Goal: Task Accomplishment & Management: Complete application form

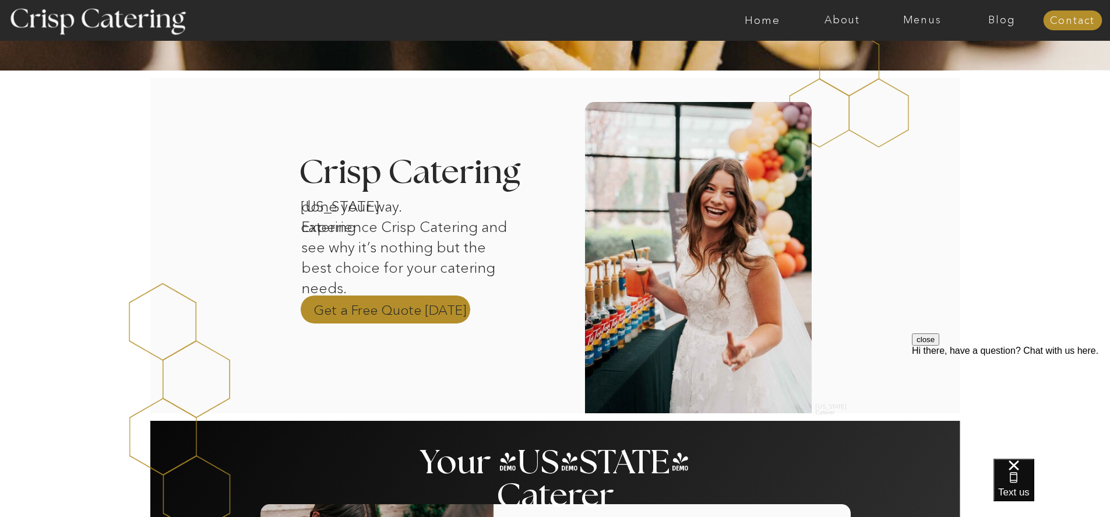
click at [424, 304] on p "Get a Free Quote Today" at bounding box center [389, 309] width 153 height 17
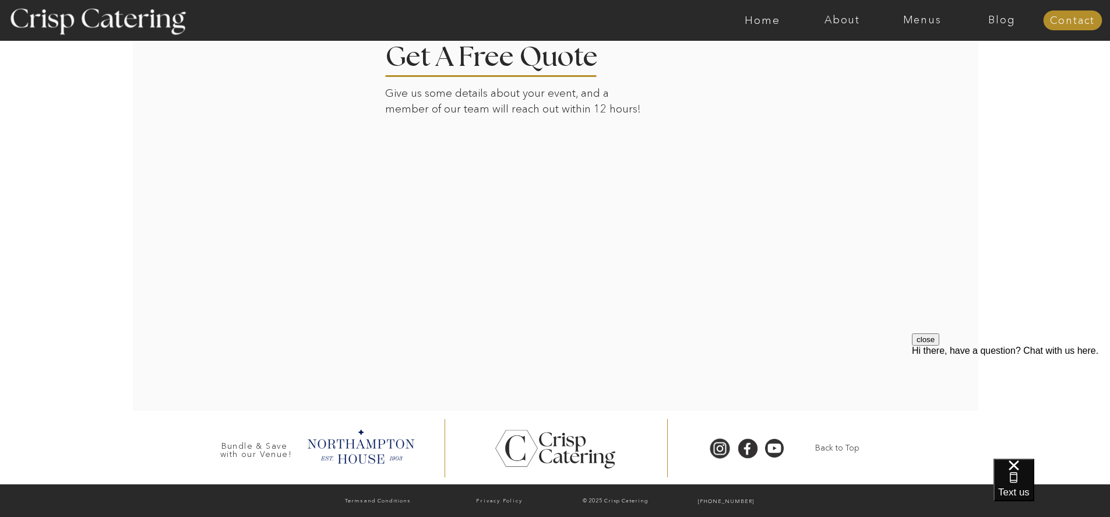
click at [861, 202] on div at bounding box center [556, 211] width 812 height 397
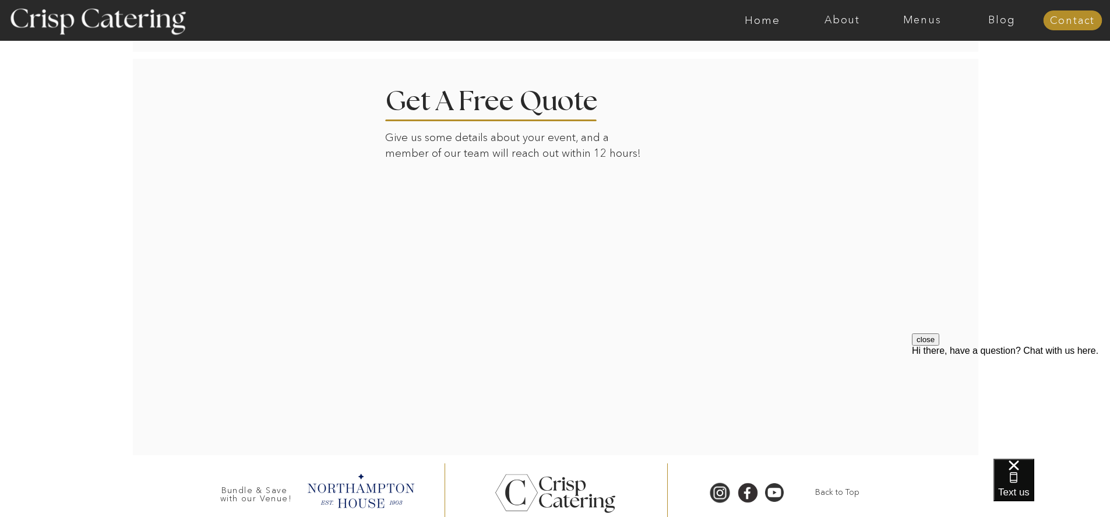
scroll to position [290, 0]
